Goal: Task Accomplishment & Management: Manage account settings

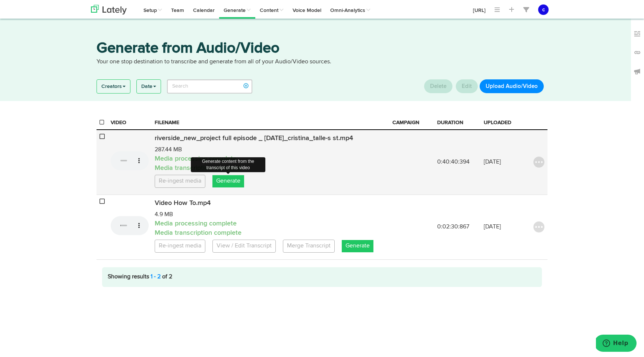
click at [225, 179] on link "Generate" at bounding box center [228, 181] width 32 height 12
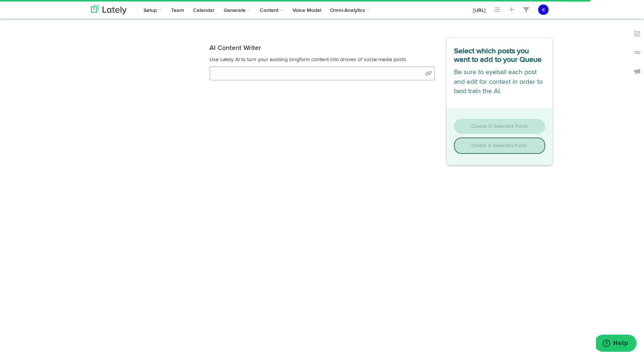
select select "natural"
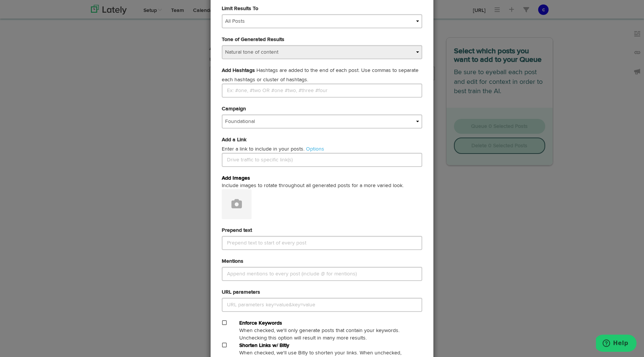
scroll to position [301, 0]
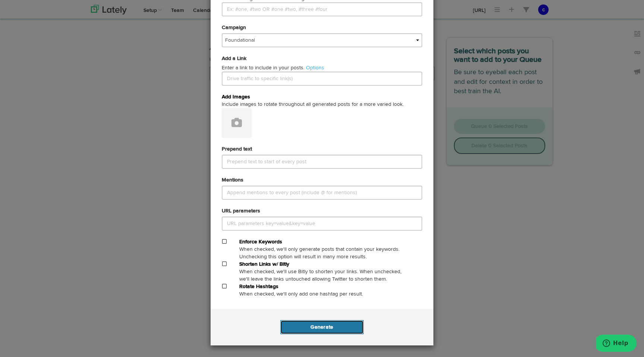
click at [310, 329] on button "Generate" at bounding box center [321, 327] width 83 height 14
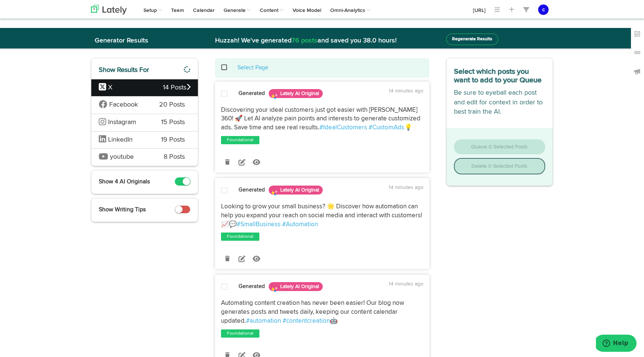
click at [129, 141] on span "LinkedIn" at bounding box center [120, 139] width 25 height 7
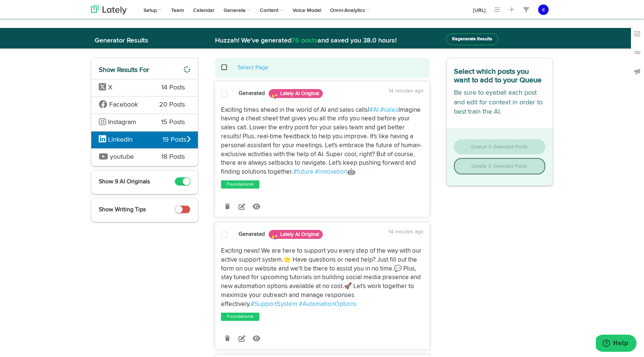
click at [178, 210] on small at bounding box center [178, 209] width 7 height 7
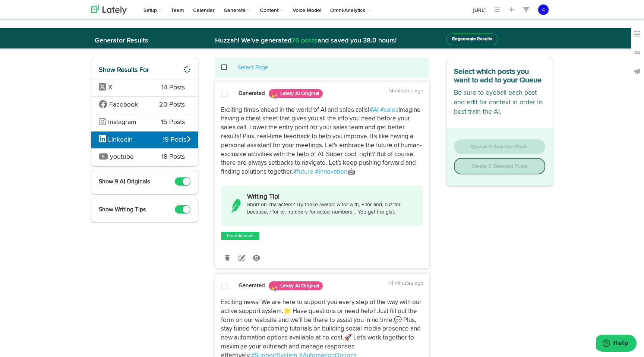
click at [140, 156] on span "youtube" at bounding box center [124, 157] width 51 height 10
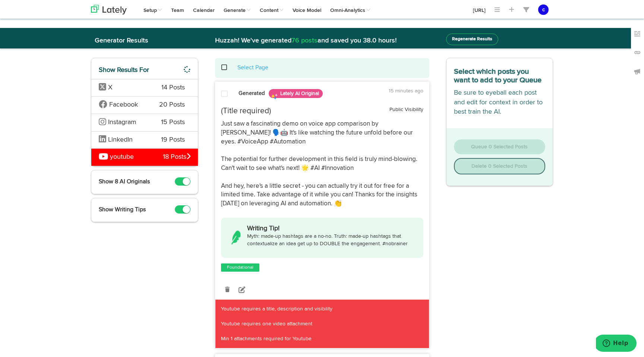
click at [143, 123] on span "Instagram" at bounding box center [124, 123] width 51 height 10
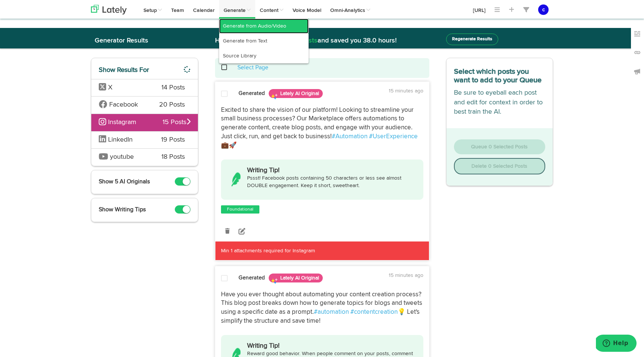
click at [237, 23] on link "Generate from Audio/Video" at bounding box center [263, 26] width 89 height 15
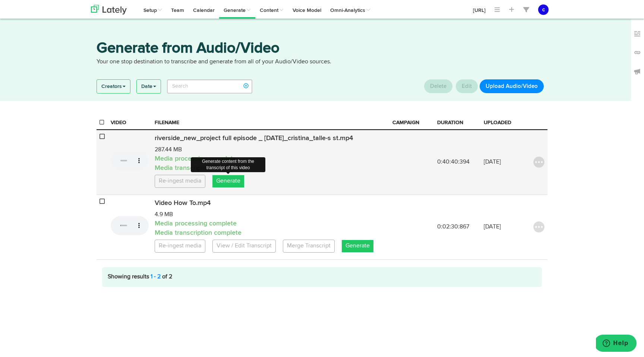
click at [229, 180] on link "Generate" at bounding box center [228, 181] width 32 height 12
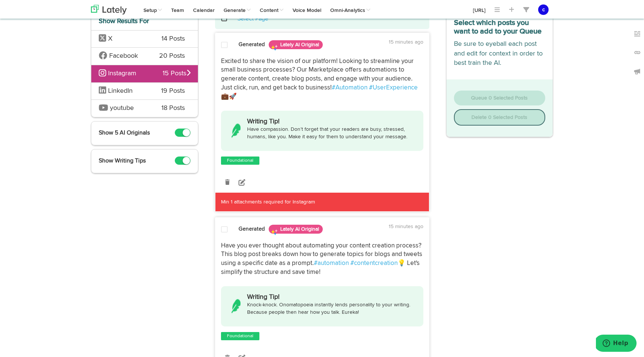
scroll to position [43, 0]
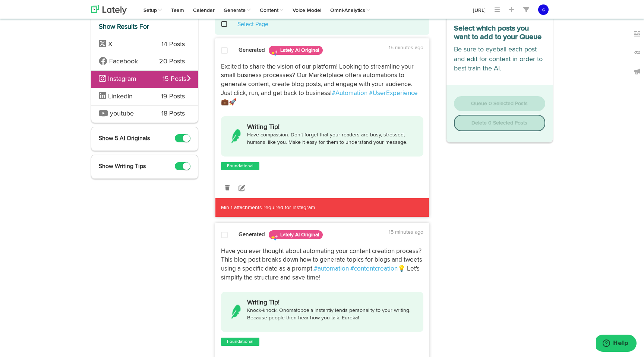
click at [159, 99] on div "LinkedIn 19 Posts" at bounding box center [144, 97] width 107 height 18
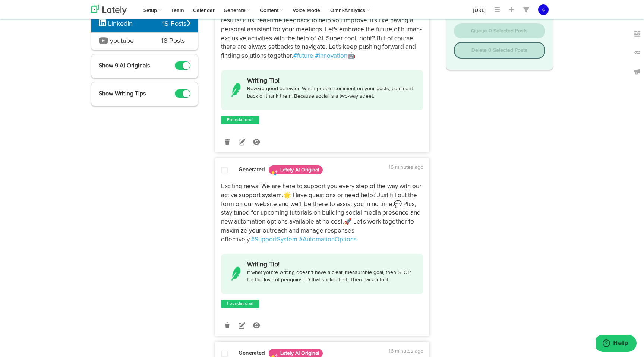
scroll to position [0, 0]
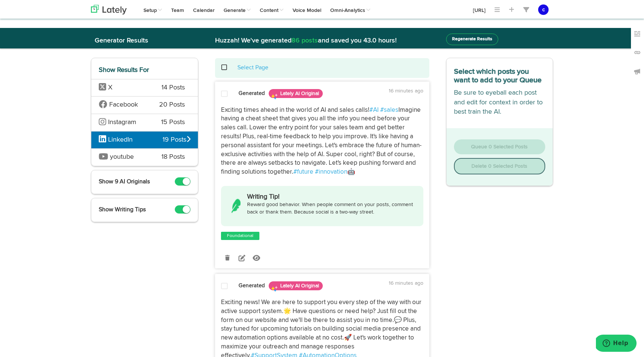
click at [164, 88] on span "14 Posts" at bounding box center [172, 88] width 23 height 10
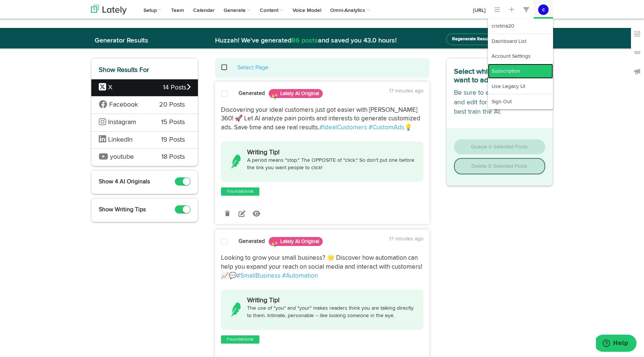
click at [507, 69] on link "Subscription" at bounding box center [520, 71] width 65 height 15
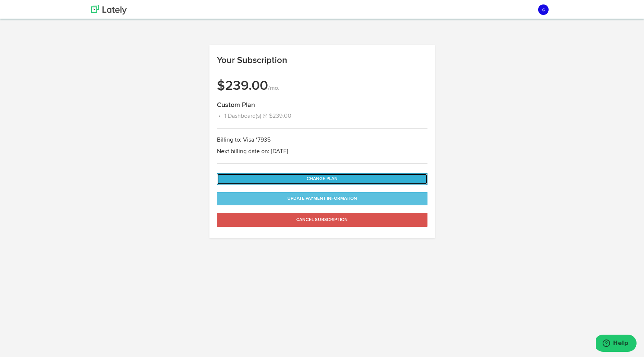
click at [319, 184] on button "Change Plan" at bounding box center [322, 179] width 211 height 12
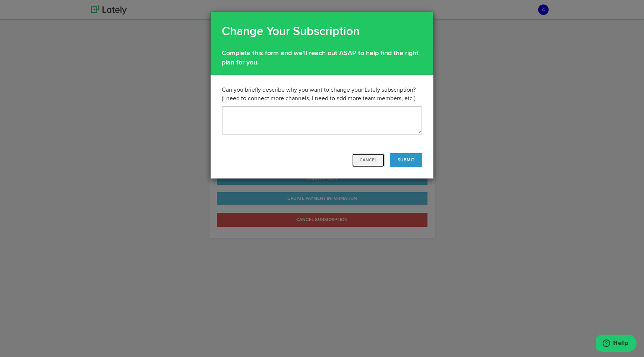
click at [362, 165] on button "Cancel" at bounding box center [368, 160] width 33 height 14
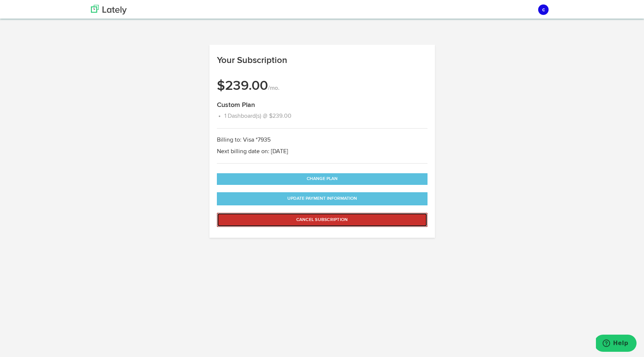
click at [310, 216] on button "Cancel Subscription" at bounding box center [322, 220] width 211 height 14
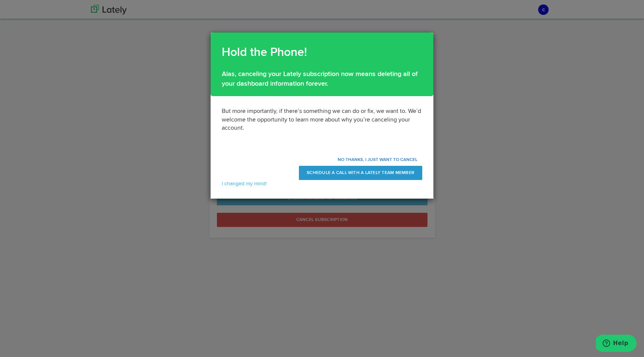
click at [457, 109] on div "Hold the Phone! Alas, canceling your Lately subscription now means deleting all…" at bounding box center [322, 178] width 644 height 357
click at [227, 180] on div "I changed my mind!" at bounding box center [322, 183] width 212 height 7
click at [227, 186] on link "I changed my mind!" at bounding box center [244, 183] width 45 height 5
